Goal: Communication & Community: Answer question/provide support

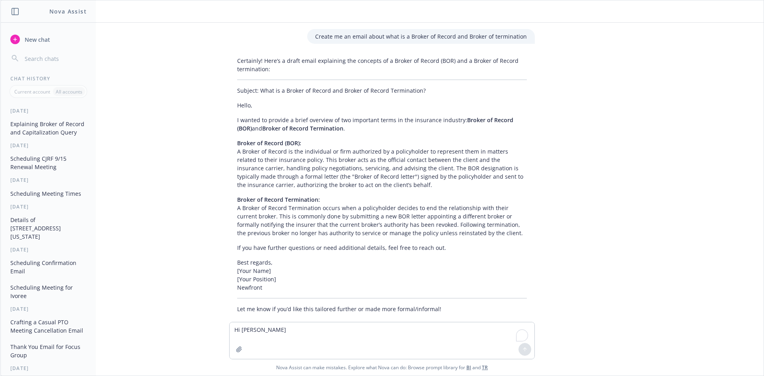
scroll to position [4074, 0]
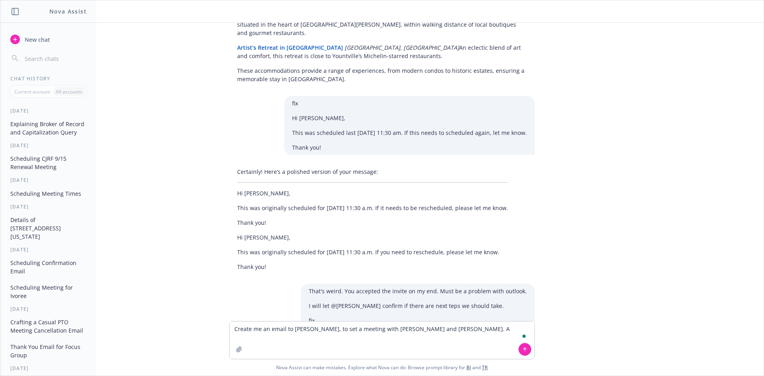
type textarea "Create me an email to [PERSON_NAME], to set a meeting with [PERSON_NAME] and [P…"
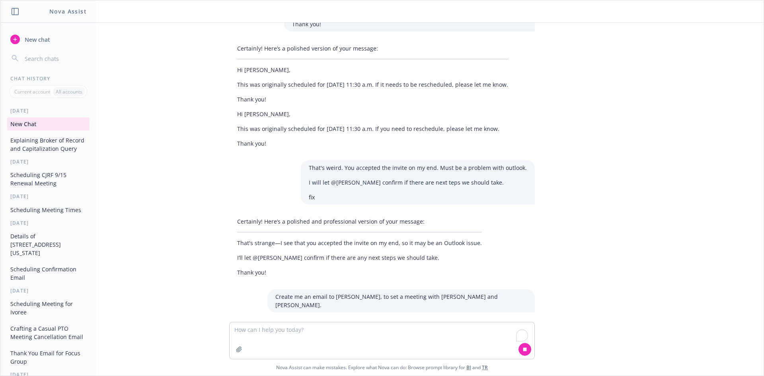
scroll to position [4211, 0]
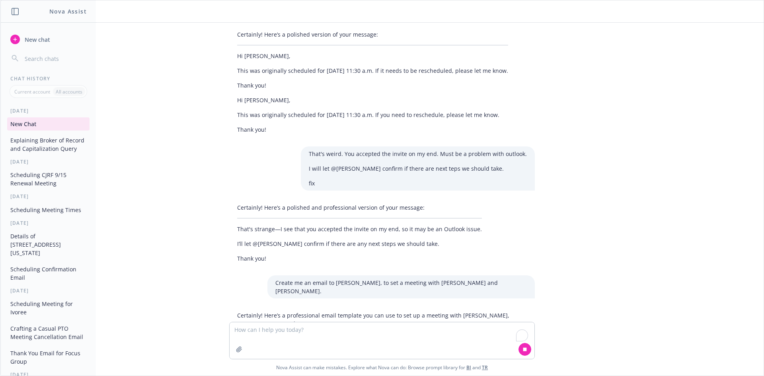
drag, startPoint x: 236, startPoint y: 241, endPoint x: 299, endPoint y: 265, distance: 67.2
click at [298, 308] on div "Certainly! Here’s a professional email template you can use to set up a meeting…" at bounding box center [382, 368] width 306 height 120
click at [229, 308] on div "Certainly! Here’s a professional email template you can use to set up a meeting…" at bounding box center [382, 368] width 306 height 120
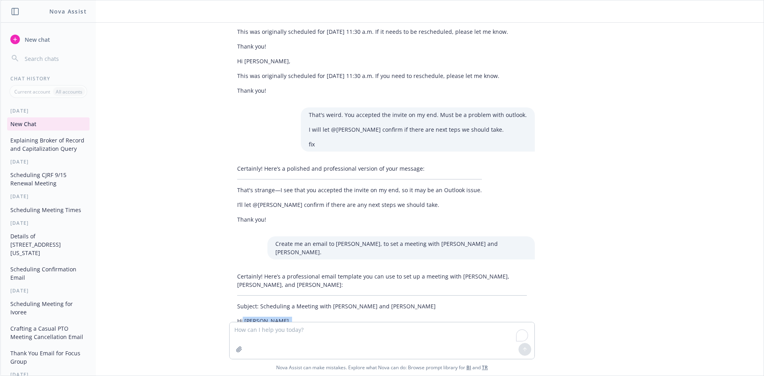
scroll to position [4287, 0]
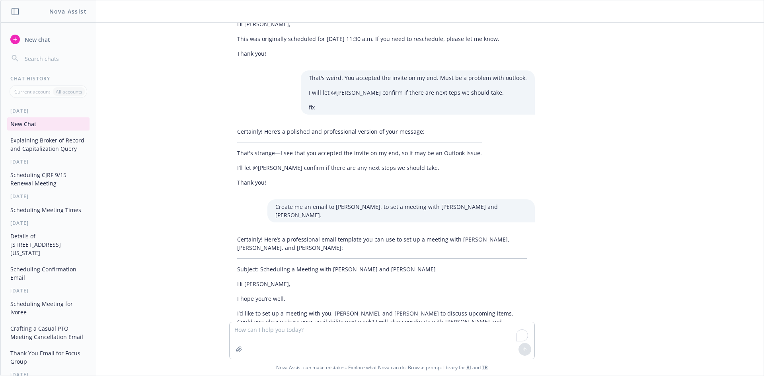
drag, startPoint x: 231, startPoint y: 242, endPoint x: 235, endPoint y: 240, distance: 4.9
click at [232, 242] on div "Certainly! Here’s a professional email template you can use to set up a meeting…" at bounding box center [382, 334] width 306 height 205
click at [339, 341] on p "Please let me know your preferred dates and times, and I’ll do my best to accom…" at bounding box center [382, 349] width 290 height 17
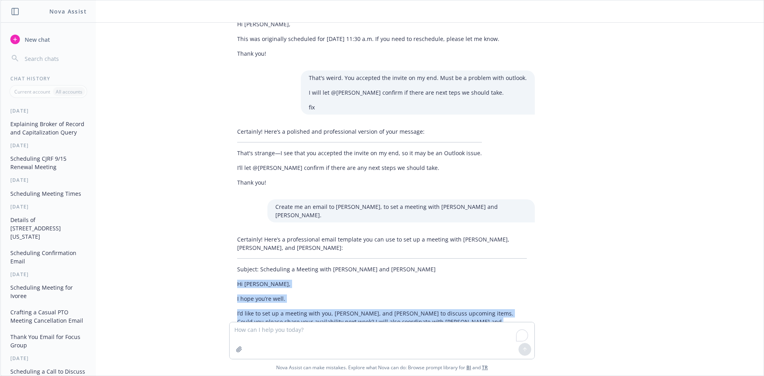
drag, startPoint x: 228, startPoint y: 168, endPoint x: 529, endPoint y: 214, distance: 304.4
click at [529, 232] on div "Certainly! Here’s a professional email template you can use to set up a meeting…" at bounding box center [382, 334] width 306 height 205
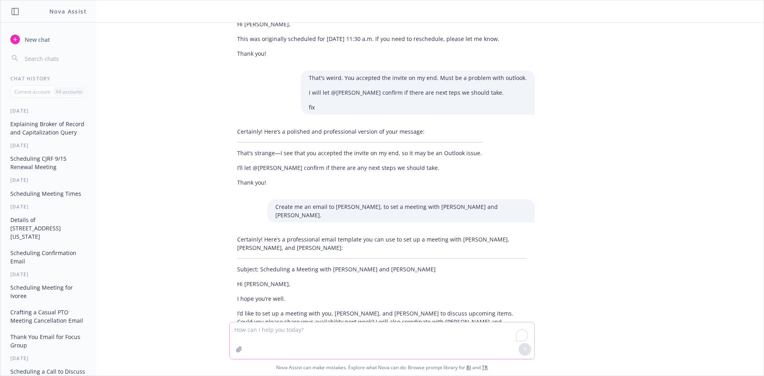
click at [328, 341] on textarea "To enrich screen reader interactions, please activate Accessibility in Grammarl…" at bounding box center [382, 340] width 305 height 37
paste textarea "Hi [PERSON_NAME] you're doing well. I'm Arvhin, [PERSON_NAME] Executive Assista…"
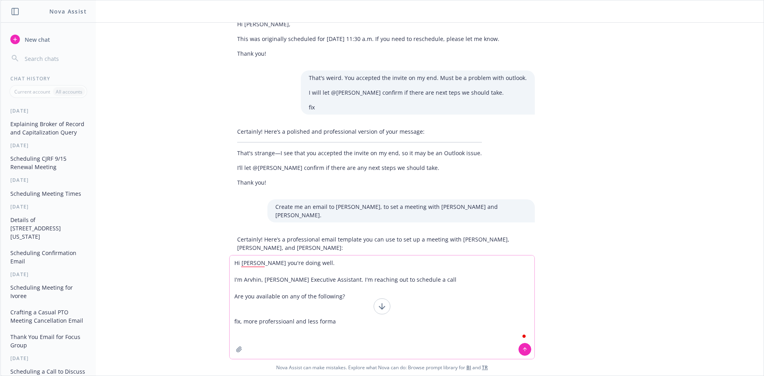
type textarea "Hi [PERSON_NAME] you're doing well. I'm Arvhin, [PERSON_NAME] Executive Assista…"
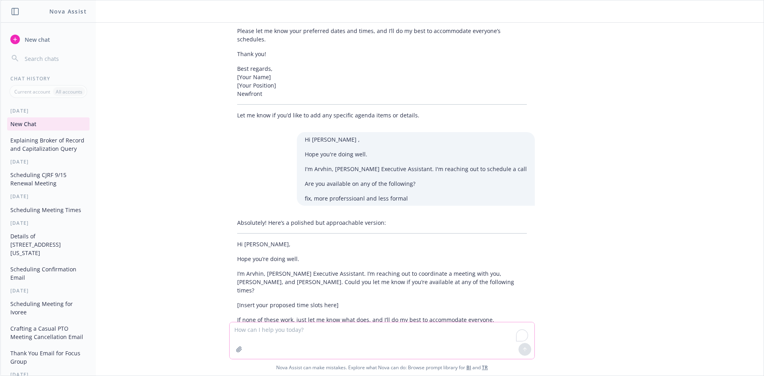
scroll to position [4616, 0]
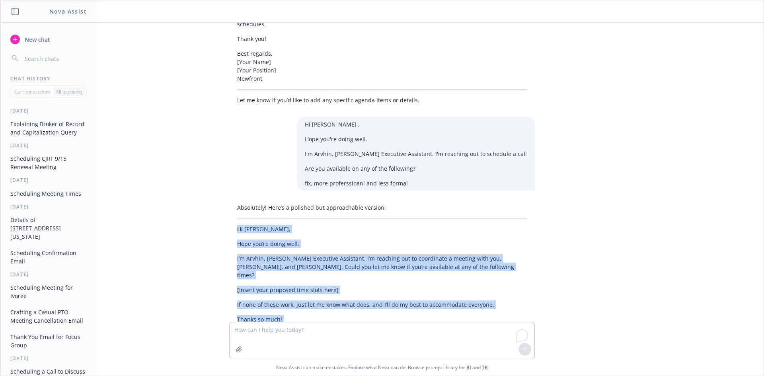
drag, startPoint x: 223, startPoint y: 89, endPoint x: 474, endPoint y: 187, distance: 268.9
click at [474, 200] on div "Absolutely! Here’s a polished but approachable version: Hi [PERSON_NAME] you’re…" at bounding box center [382, 322] width 306 height 245
copy div "Hi [PERSON_NAME] you’re doing well. I’m Arvhin, [PERSON_NAME] Executive Assista…"
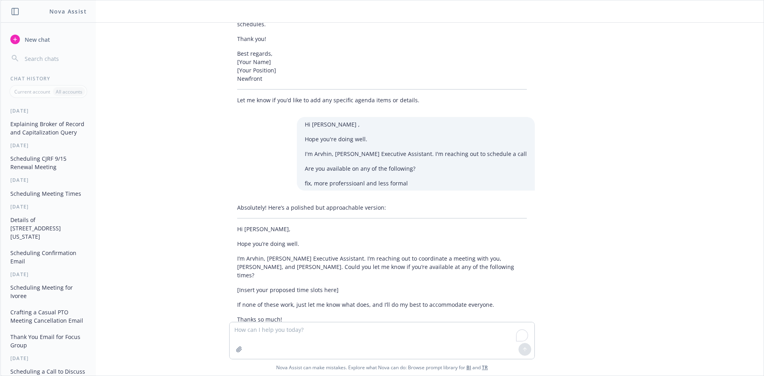
drag, startPoint x: 309, startPoint y: 311, endPoint x: 314, endPoint y: 327, distance: 16.5
click at [313, 324] on div "Create me an email about what is a Broker of Record and Broker of termination C…" at bounding box center [381, 199] width 763 height 353
click at [314, 330] on textarea "To enrich screen reader interactions, please activate Accessibility in Grammarl…" at bounding box center [382, 340] width 305 height 37
paste textarea "If none of this work, just let me know what does, and I’ll do my best to accomm…"
type textarea "If none of this work, just let me know what does, and I’ll do my best to accomm…"
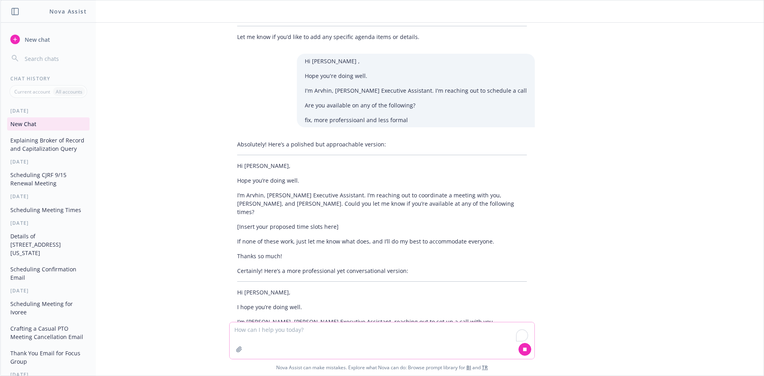
scroll to position [4703, 0]
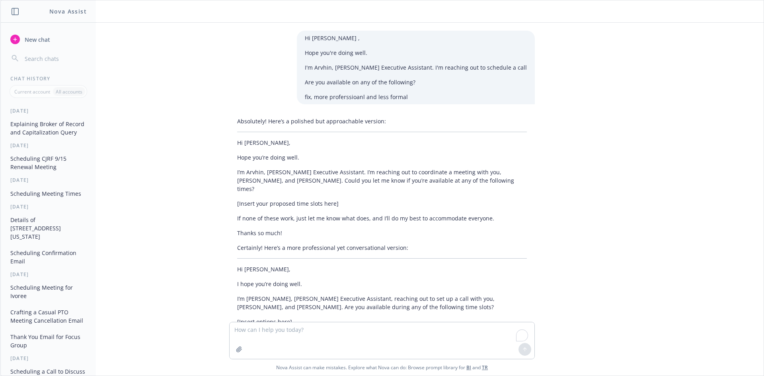
drag, startPoint x: 252, startPoint y: 287, endPoint x: 222, endPoint y: 280, distance: 29.7
click at [213, 276] on div "Create me an email about what is a Broker of Record and Broker of termination C…" at bounding box center [381, 172] width 763 height 299
drag, startPoint x: 275, startPoint y: 298, endPoint x: 211, endPoint y: 289, distance: 64.3
click at [211, 289] on div "Create me an email about what is a Broker of Record and Broker of termination C…" at bounding box center [381, 172] width 763 height 299
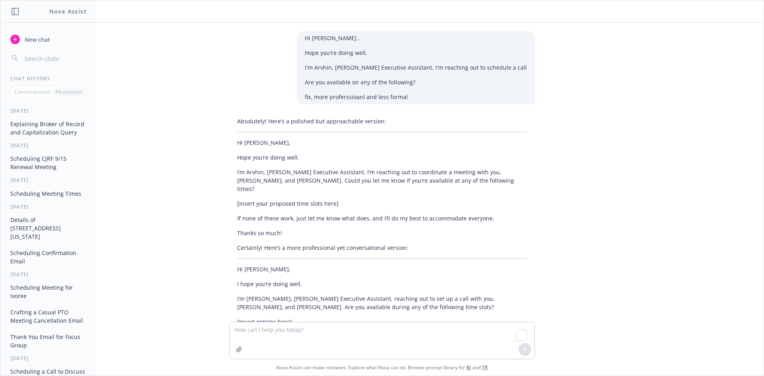
copy p "If none of these times work, please let me know your availability and I’ll do m…"
click at [297, 333] on textarea "To enrich screen reader interactions, please activate Accessibility in Grammarl…" at bounding box center [382, 340] width 305 height 37
paste textarea "Hi [PERSON_NAME] you’re doing well. I’m Arvhin, [PERSON_NAME] Executive Assista…"
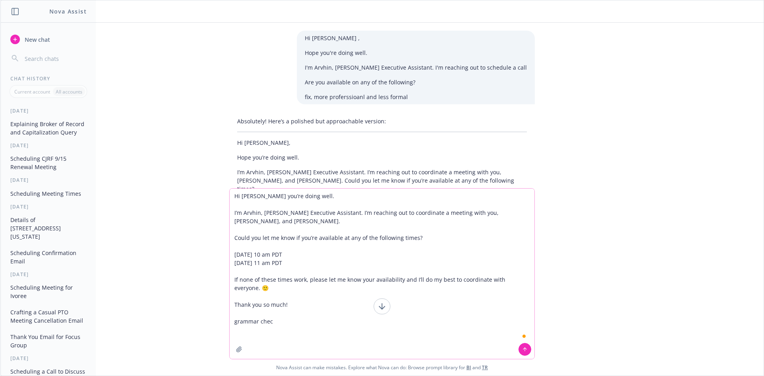
type textarea "Hi [PERSON_NAME] you’re doing well. I’m Arvhin, [PERSON_NAME] Executive Assista…"
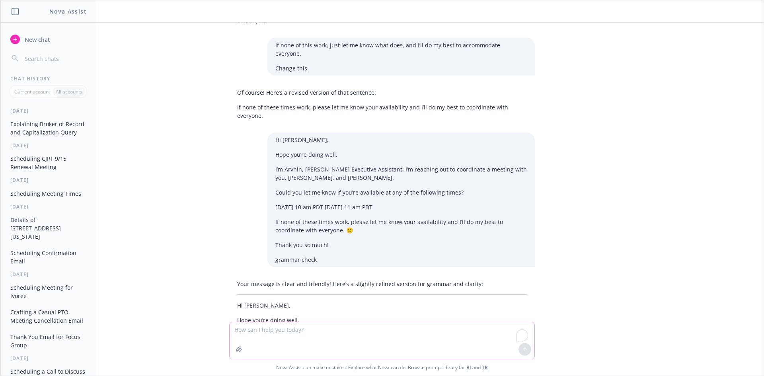
scroll to position [5034, 0]
drag, startPoint x: 233, startPoint y: 153, endPoint x: 308, endPoint y: 256, distance: 128.2
click at [308, 276] on div "Your message is clear and friendly! Here’s a slightly refined version for gramm…" at bounding box center [382, 364] width 306 height 177
copy div "Hi [PERSON_NAME] you’re doing well. I’m [PERSON_NAME], [PERSON_NAME] Executive …"
